Goal: Task Accomplishment & Management: Use online tool/utility

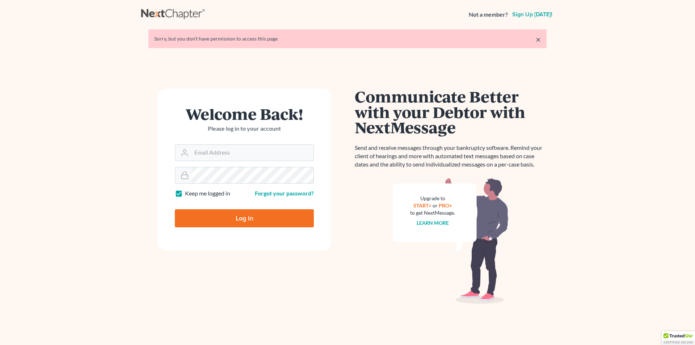
type input "[PERSON_NAME][EMAIL_ADDRESS][DOMAIN_NAME]"
click at [243, 220] on input "Log In" at bounding box center [244, 218] width 139 height 18
type input "Thinking..."
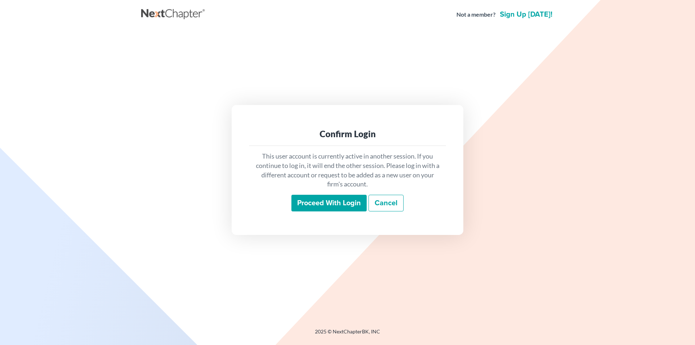
click at [326, 205] on input "Proceed with login" at bounding box center [328, 203] width 75 height 17
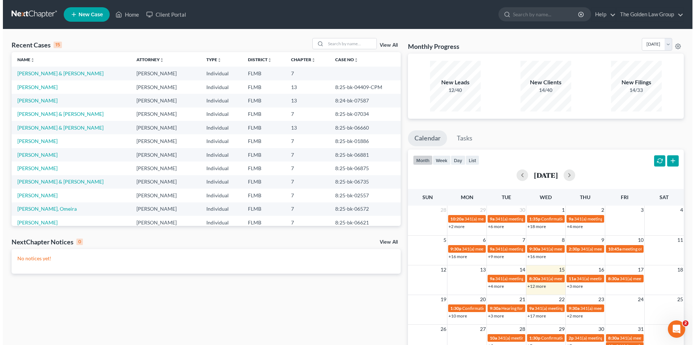
scroll to position [50, 0]
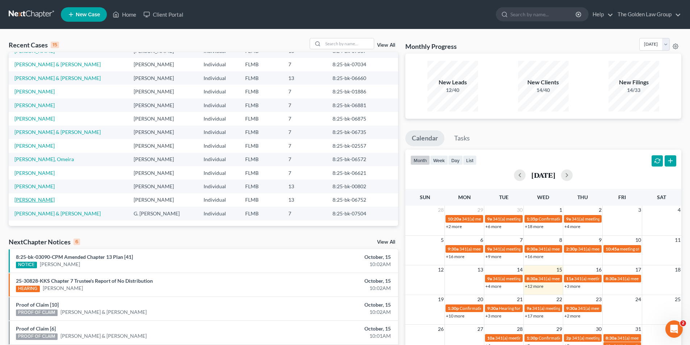
click at [38, 199] on link "[PERSON_NAME]" at bounding box center [34, 200] width 40 height 6
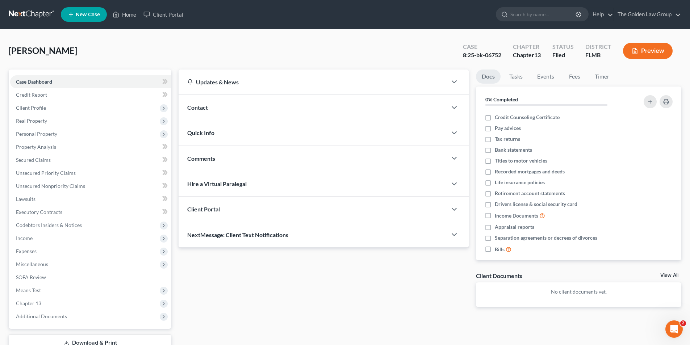
click at [640, 48] on button "Preview" at bounding box center [648, 51] width 50 height 16
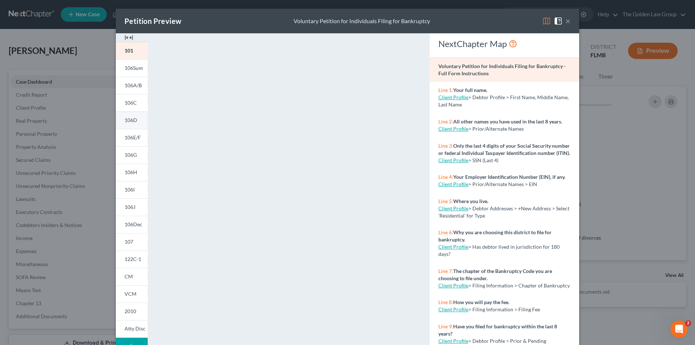
click at [133, 121] on span "106D" at bounding box center [131, 120] width 13 height 6
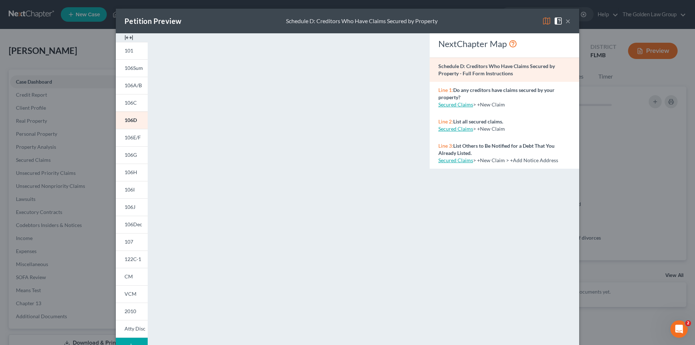
scroll to position [63, 0]
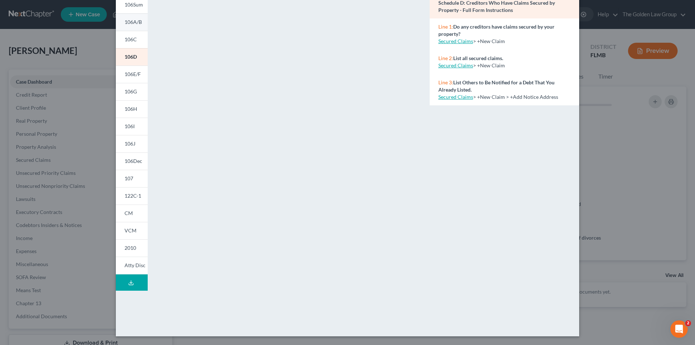
click at [136, 20] on span "106A/B" at bounding box center [133, 22] width 17 height 6
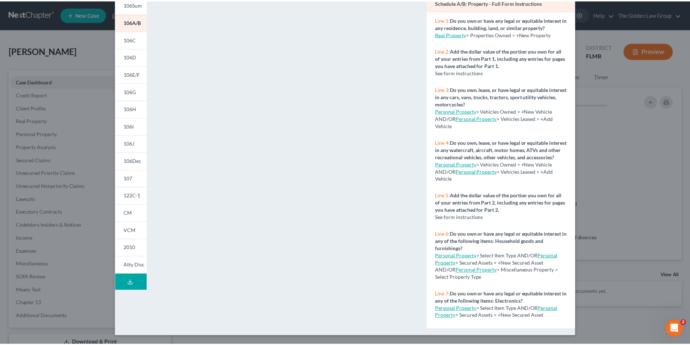
scroll to position [0, 0]
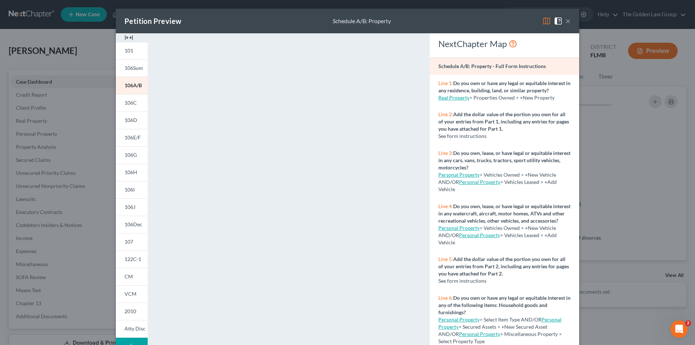
click at [40, 316] on div "Petition Preview Schedule A/B: Property × 101 106Sum 106A/B 106C 106D 106E/F 10…" at bounding box center [347, 172] width 695 height 345
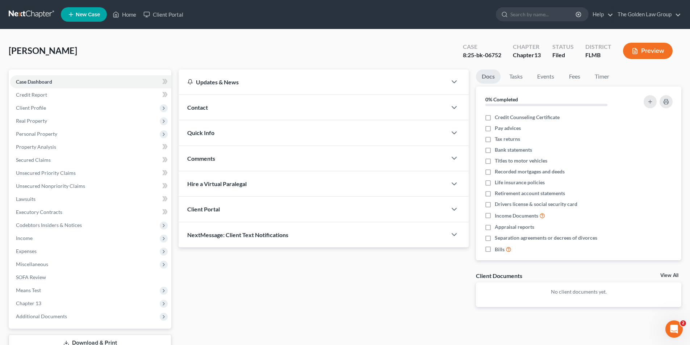
click at [40, 316] on span "Additional Documents" at bounding box center [41, 316] width 51 height 6
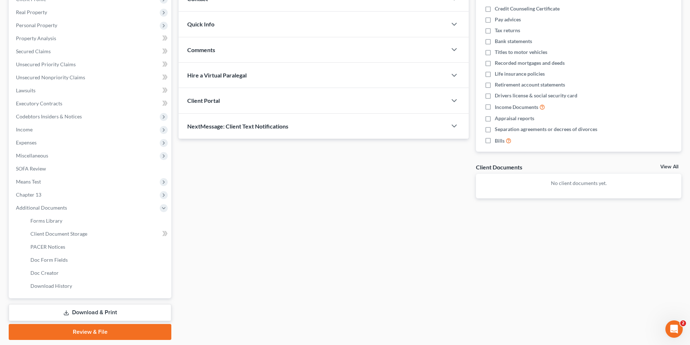
scroll to position [131, 0]
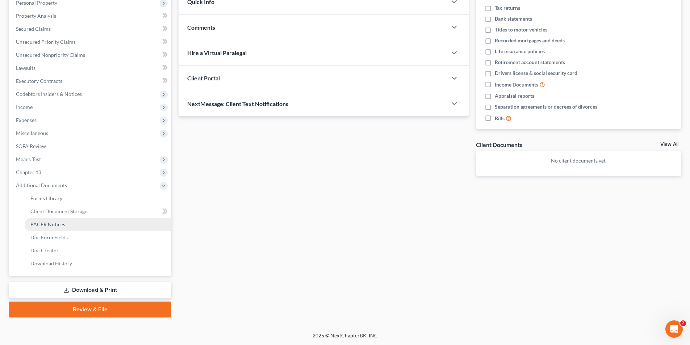
click at [48, 223] on span "PACER Notices" at bounding box center [47, 224] width 35 height 6
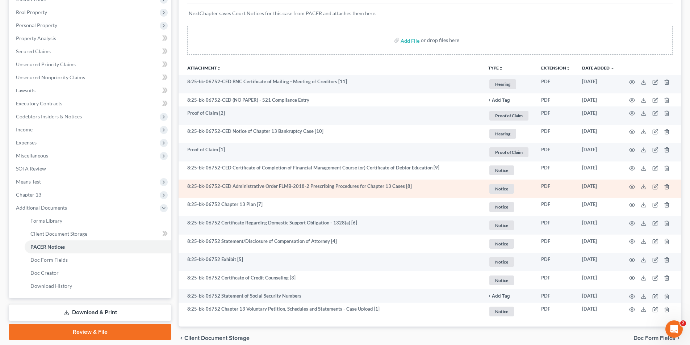
scroll to position [141, 0]
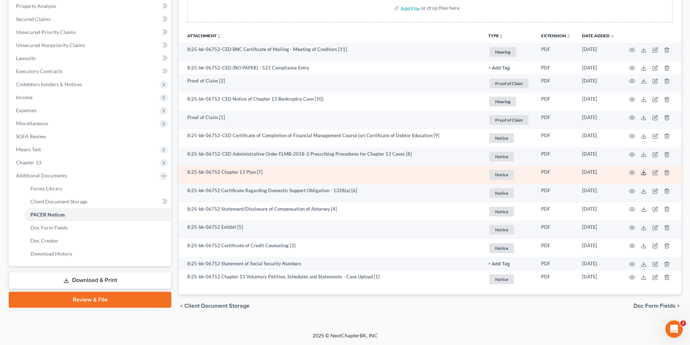
click at [644, 173] on icon at bounding box center [643, 173] width 6 height 6
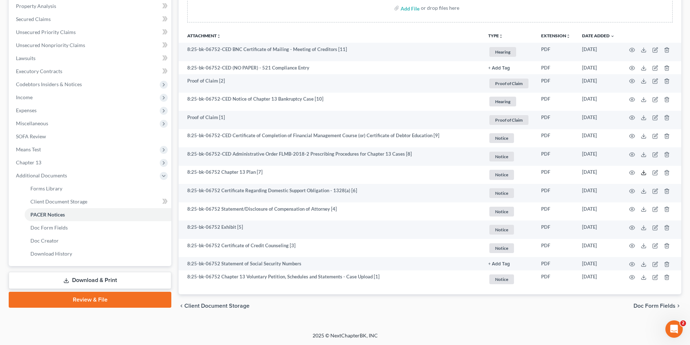
scroll to position [0, 0]
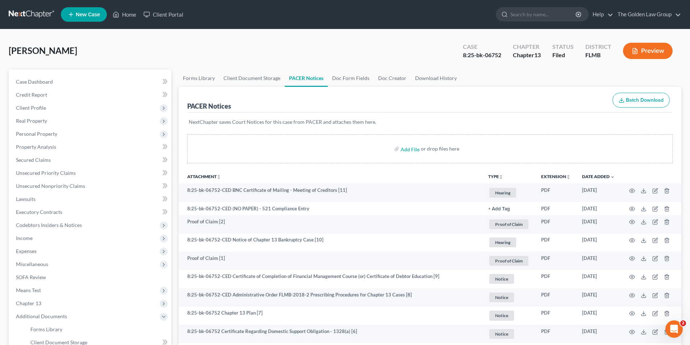
click at [647, 50] on button "Preview" at bounding box center [648, 51] width 50 height 16
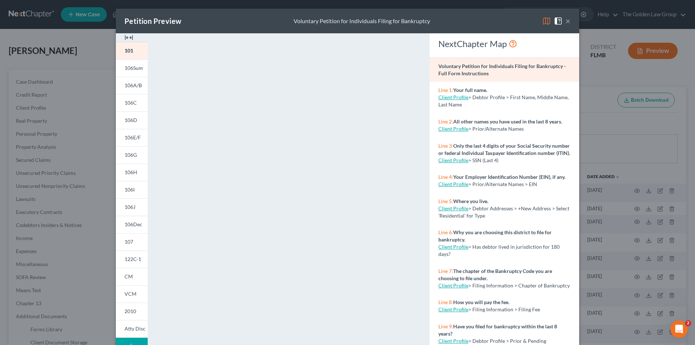
drag, startPoint x: 76, startPoint y: 250, endPoint x: 81, endPoint y: 255, distance: 7.2
click at [77, 249] on div "Petition Preview Voluntary Petition for Individuals Filing for Bankruptcy × 101…" at bounding box center [347, 172] width 695 height 345
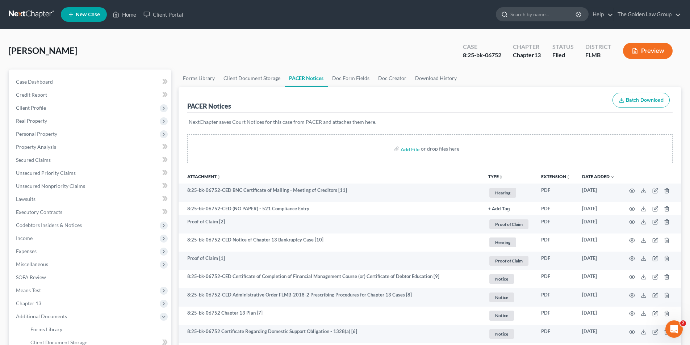
click at [542, 13] on input "search" at bounding box center [543, 14] width 66 height 13
type input "Epkins"
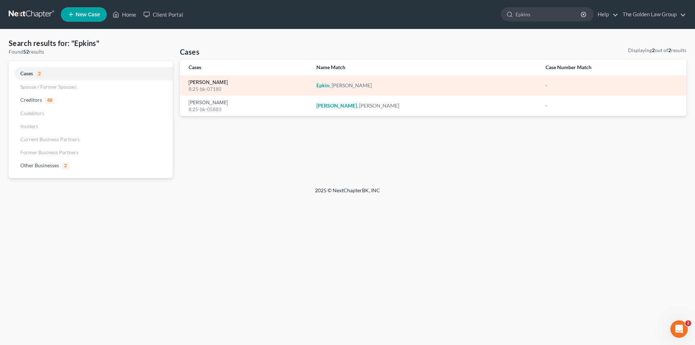
click at [214, 82] on link "[PERSON_NAME]" at bounding box center [208, 82] width 39 height 5
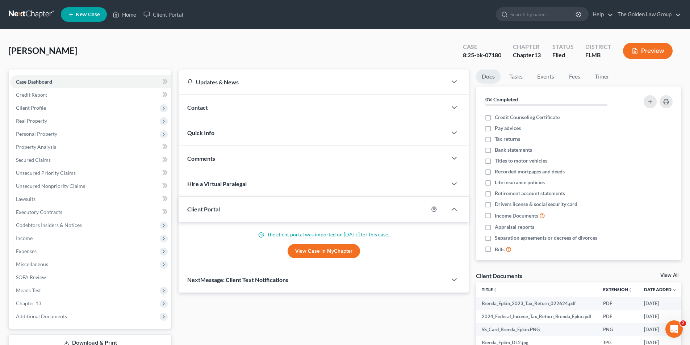
click at [646, 48] on button "Preview" at bounding box center [648, 51] width 50 height 16
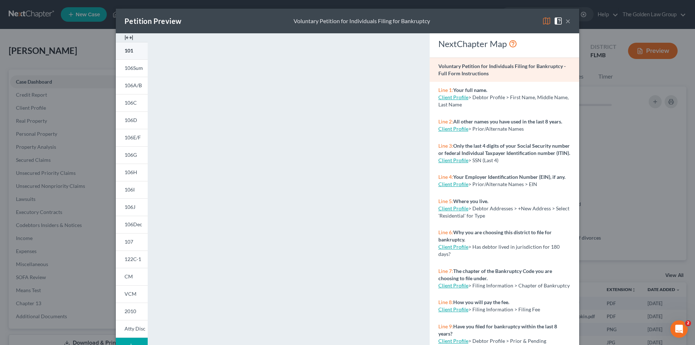
click at [130, 51] on span "101" at bounding box center [129, 50] width 9 height 6
click at [93, 100] on div "Petition Preview Voluntary Petition for Individuals Filing for Bankruptcy × 101…" at bounding box center [347, 172] width 695 height 345
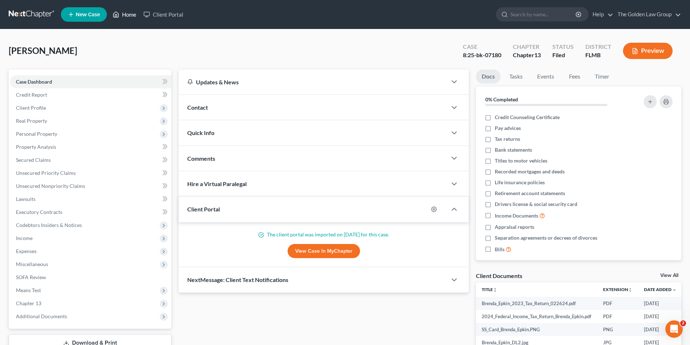
click at [131, 14] on link "Home" at bounding box center [124, 14] width 31 height 13
